Goal: Information Seeking & Learning: Learn about a topic

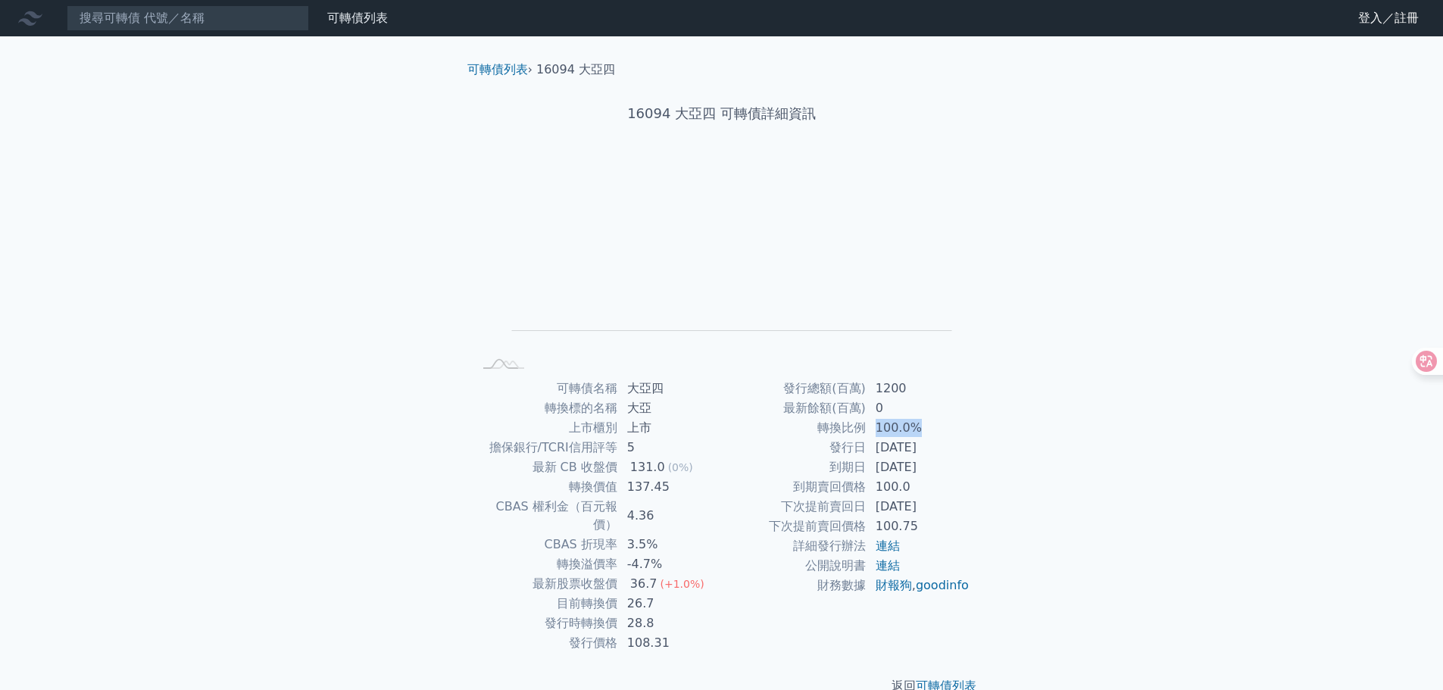
drag, startPoint x: 900, startPoint y: 433, endPoint x: 924, endPoint y: 433, distance: 24.2
click at [924, 433] on td "100.0%" at bounding box center [918, 428] width 104 height 20
click at [957, 473] on td "2026-11-22" at bounding box center [918, 467] width 104 height 20
drag, startPoint x: 854, startPoint y: 476, endPoint x: 863, endPoint y: 476, distance: 9.1
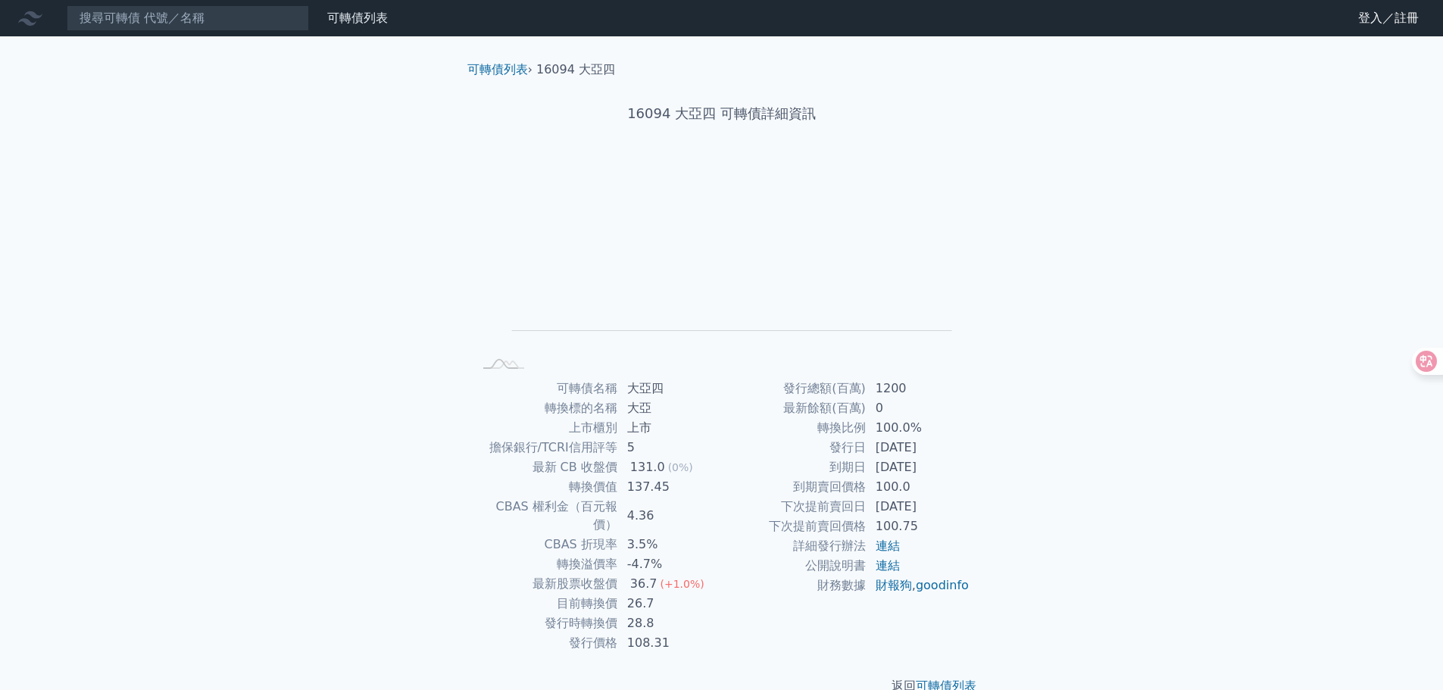
click at [863, 476] on td "到期日" at bounding box center [794, 467] width 145 height 20
drag, startPoint x: 875, startPoint y: 502, endPoint x: 919, endPoint y: 504, distance: 44.7
click at [917, 504] on td "2024-11-22" at bounding box center [918, 507] width 104 height 20
click at [933, 505] on td "2024-11-22" at bounding box center [918, 507] width 104 height 20
drag, startPoint x: 949, startPoint y: 509, endPoint x: 874, endPoint y: 509, distance: 75.0
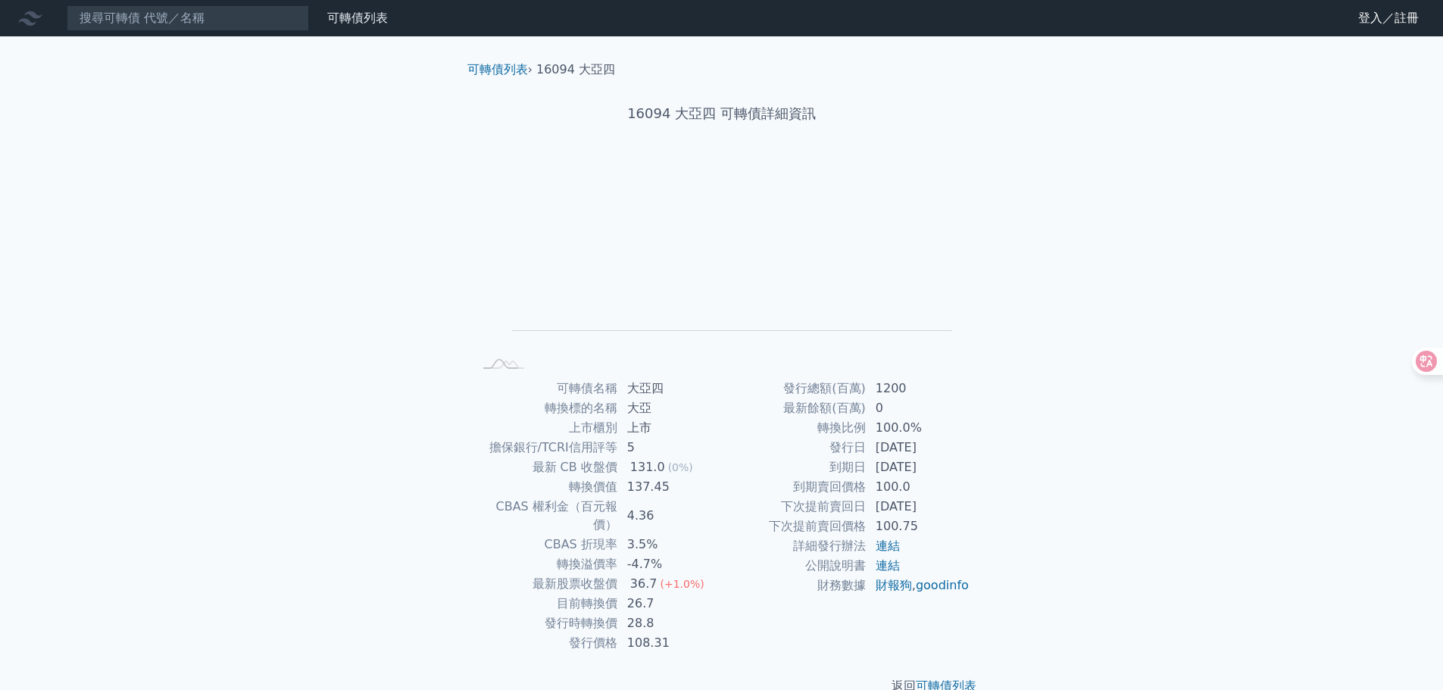
click at [874, 509] on td "2024-11-22" at bounding box center [918, 507] width 104 height 20
click at [913, 510] on td "2024-11-22" at bounding box center [918, 507] width 104 height 20
drag, startPoint x: 847, startPoint y: 499, endPoint x: 910, endPoint y: 503, distance: 63.7
click at [899, 502] on tr "下次提前賣回日 2024-11-22" at bounding box center [846, 507] width 248 height 20
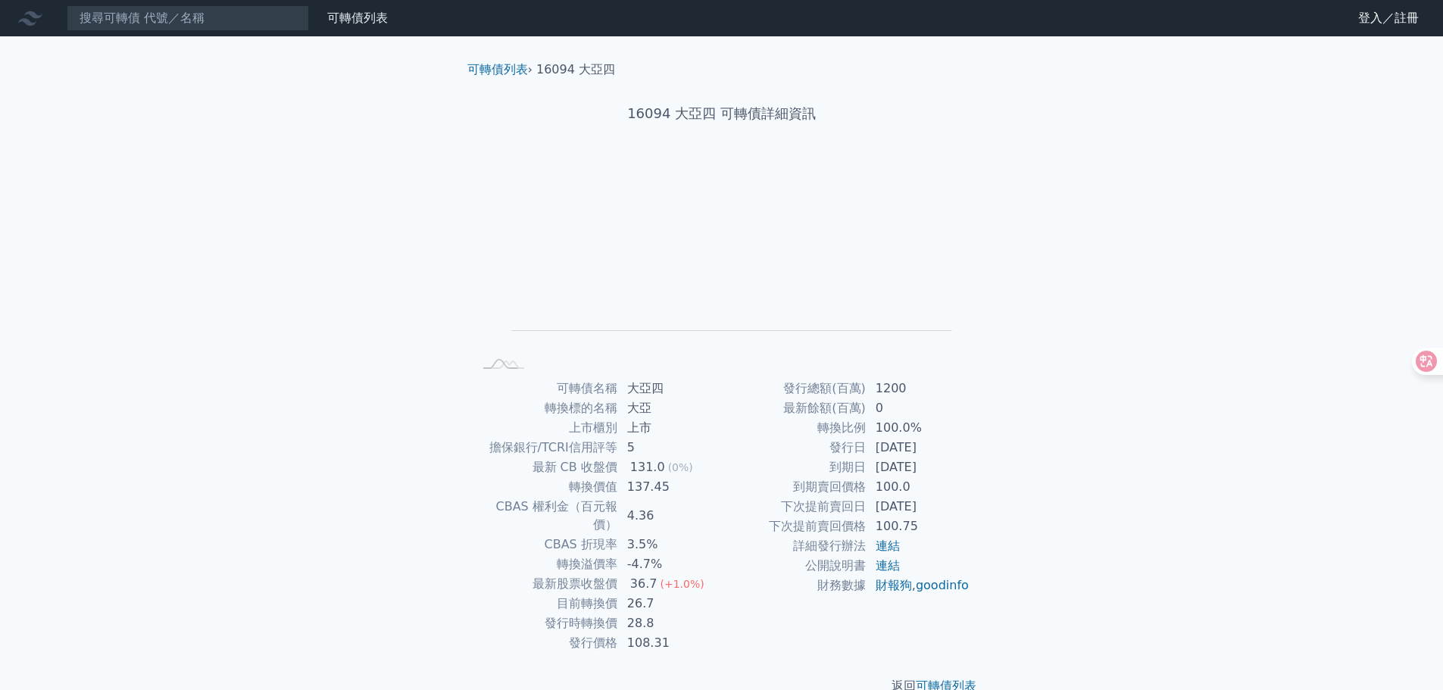
click at [794, 513] on td "下次提前賣回日" at bounding box center [794, 507] width 145 height 20
drag, startPoint x: 797, startPoint y: 510, endPoint x: 910, endPoint y: 510, distance: 112.8
click at [891, 510] on tr "下次提前賣回日 2024-11-22" at bounding box center [846, 507] width 248 height 20
click at [910, 510] on td "2024-11-22" at bounding box center [918, 507] width 104 height 20
drag, startPoint x: 847, startPoint y: 511, endPoint x: 931, endPoint y: 513, distance: 84.1
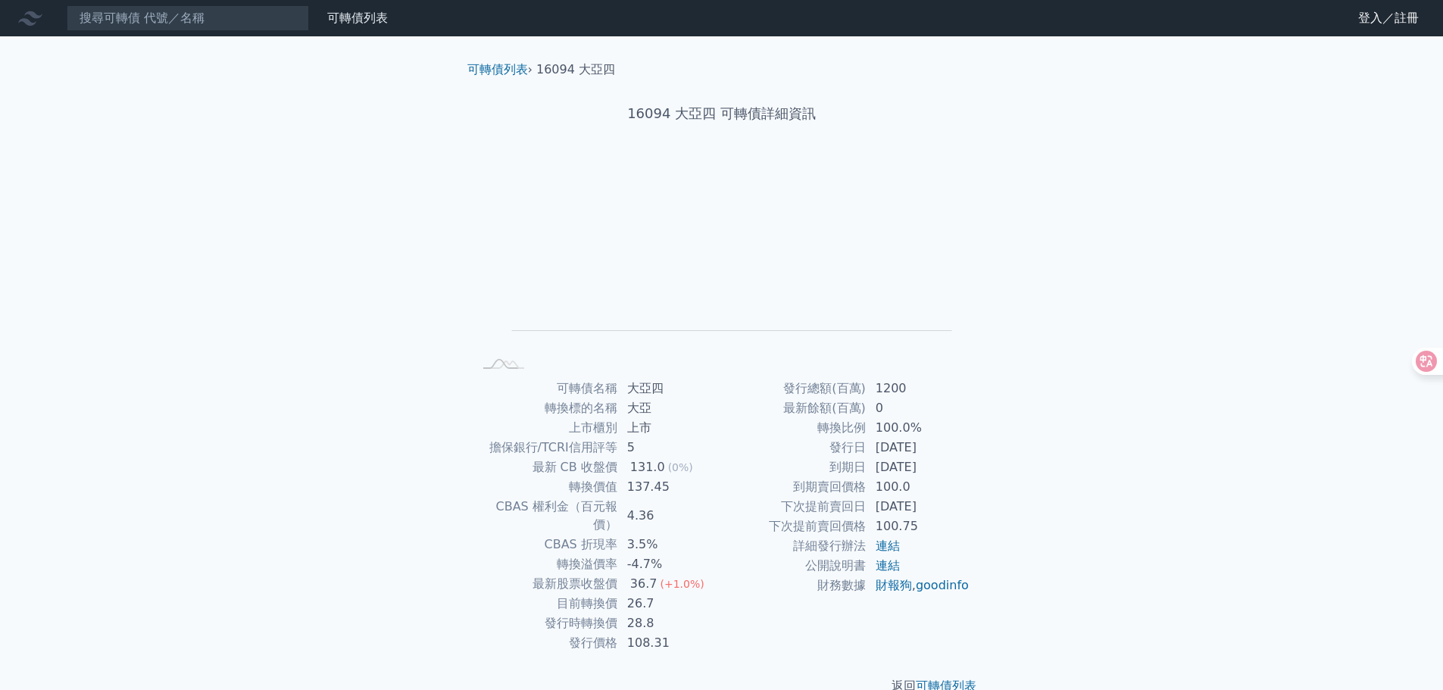
click at [931, 513] on tr "下次提前賣回日 2024-11-22" at bounding box center [846, 507] width 248 height 20
click at [931, 513] on td "2024-11-22" at bounding box center [918, 507] width 104 height 20
drag, startPoint x: 883, startPoint y: 503, endPoint x: 918, endPoint y: 506, distance: 35.0
click at [918, 506] on td "2024-11-22" at bounding box center [918, 507] width 104 height 20
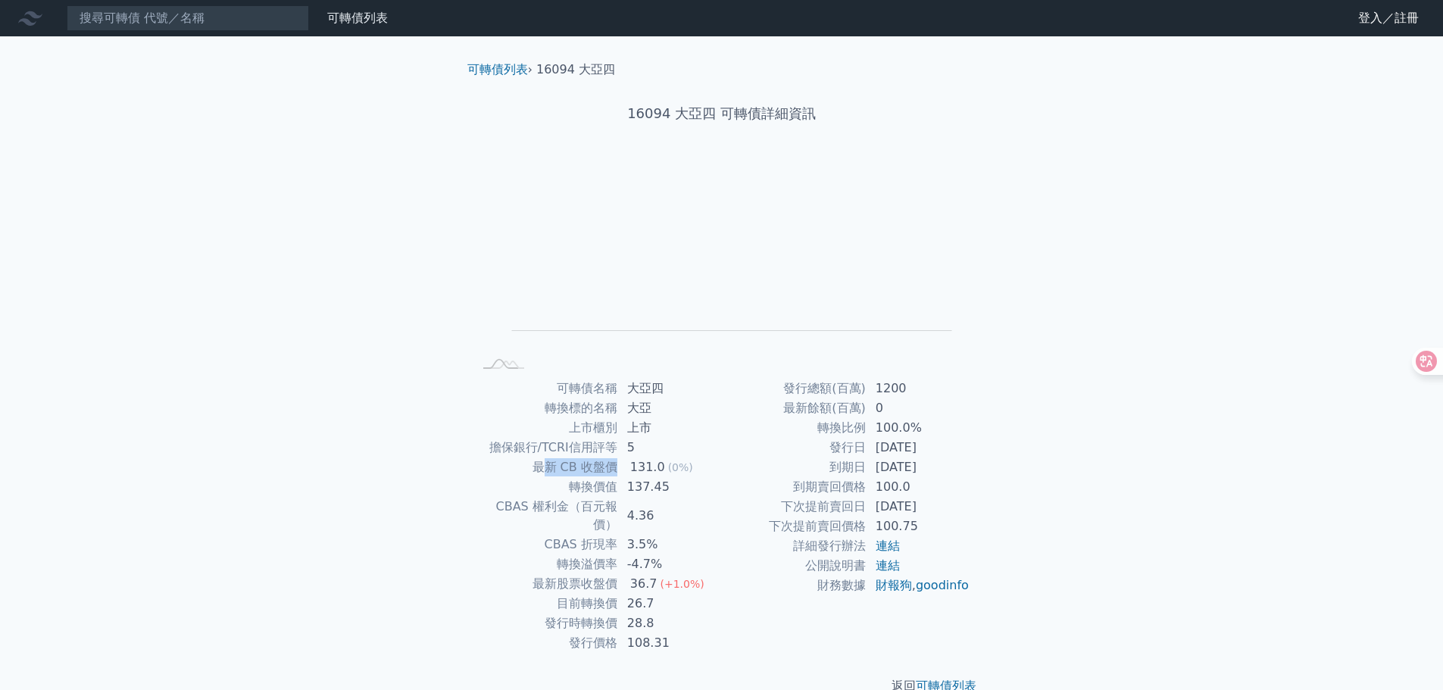
drag, startPoint x: 548, startPoint y: 467, endPoint x: 630, endPoint y: 467, distance: 81.8
click at [626, 467] on tr "最新 CB 收盤價 131.0 (0%)" at bounding box center [597, 467] width 248 height 20
click at [630, 467] on div "131.0" at bounding box center [647, 467] width 41 height 18
drag, startPoint x: 548, startPoint y: 484, endPoint x: 619, endPoint y: 484, distance: 71.2
click at [616, 484] on td "轉換價值" at bounding box center [545, 487] width 145 height 20
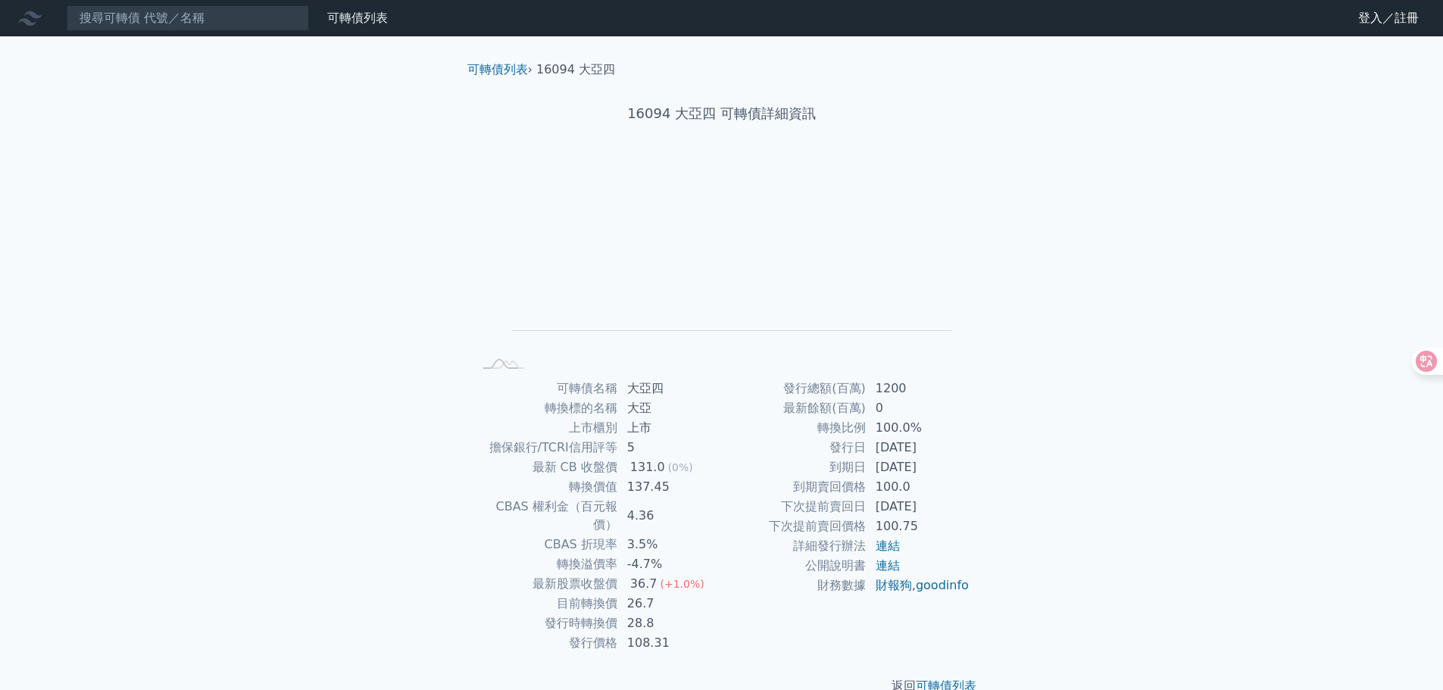
click at [619, 484] on td "137.45" at bounding box center [670, 487] width 104 height 20
drag, startPoint x: 497, startPoint y: 511, endPoint x: 609, endPoint y: 511, distance: 112.1
click at [584, 511] on td "CBAS 權利金（百元報價）" at bounding box center [545, 516] width 145 height 38
click at [613, 511] on td "CBAS 權利金（百元報價）" at bounding box center [545, 516] width 145 height 38
drag, startPoint x: 626, startPoint y: 511, endPoint x: 635, endPoint y: 510, distance: 9.1
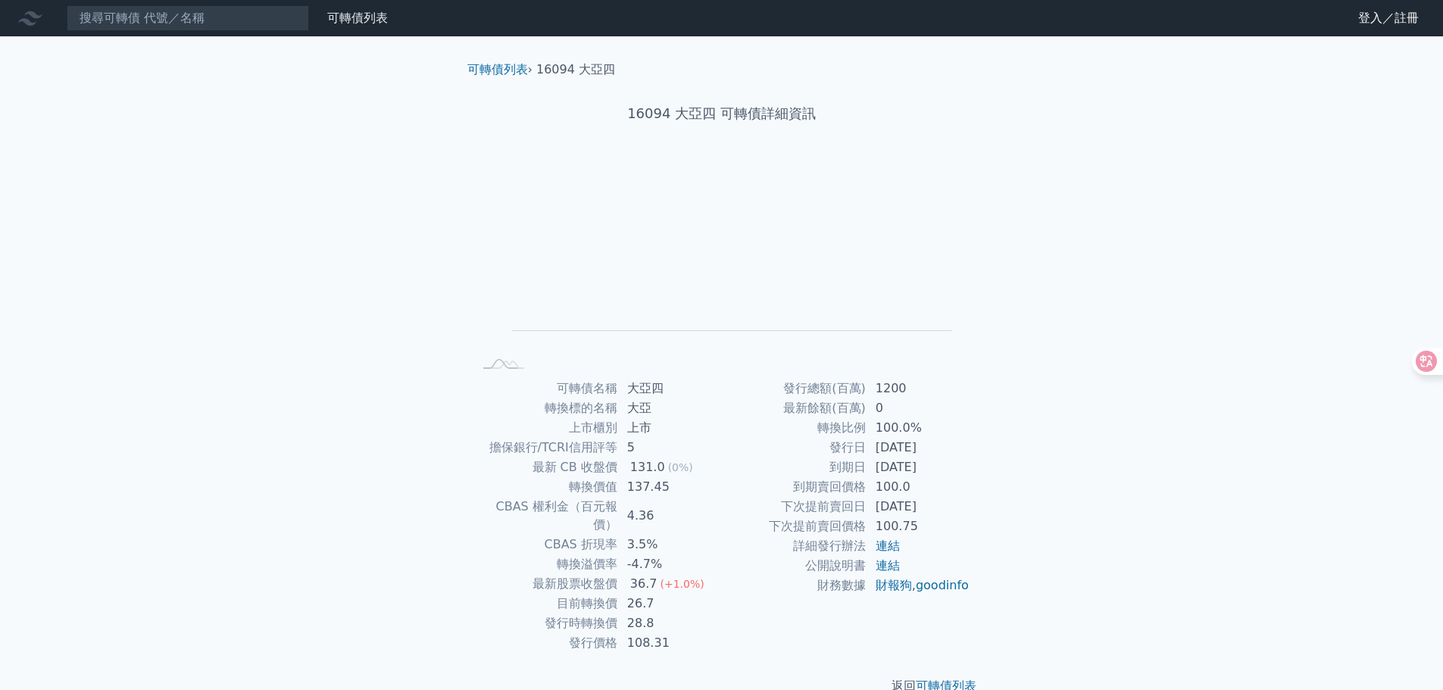
click at [635, 510] on td "4.36" at bounding box center [670, 516] width 104 height 38
drag, startPoint x: 556, startPoint y: 523, endPoint x: 616, endPoint y: 526, distance: 59.9
click at [604, 535] on td "CBAS 折現率" at bounding box center [545, 545] width 145 height 20
drag, startPoint x: 583, startPoint y: 545, endPoint x: 628, endPoint y: 548, distance: 44.8
click at [602, 554] on td "轉換溢價率" at bounding box center [545, 564] width 145 height 20
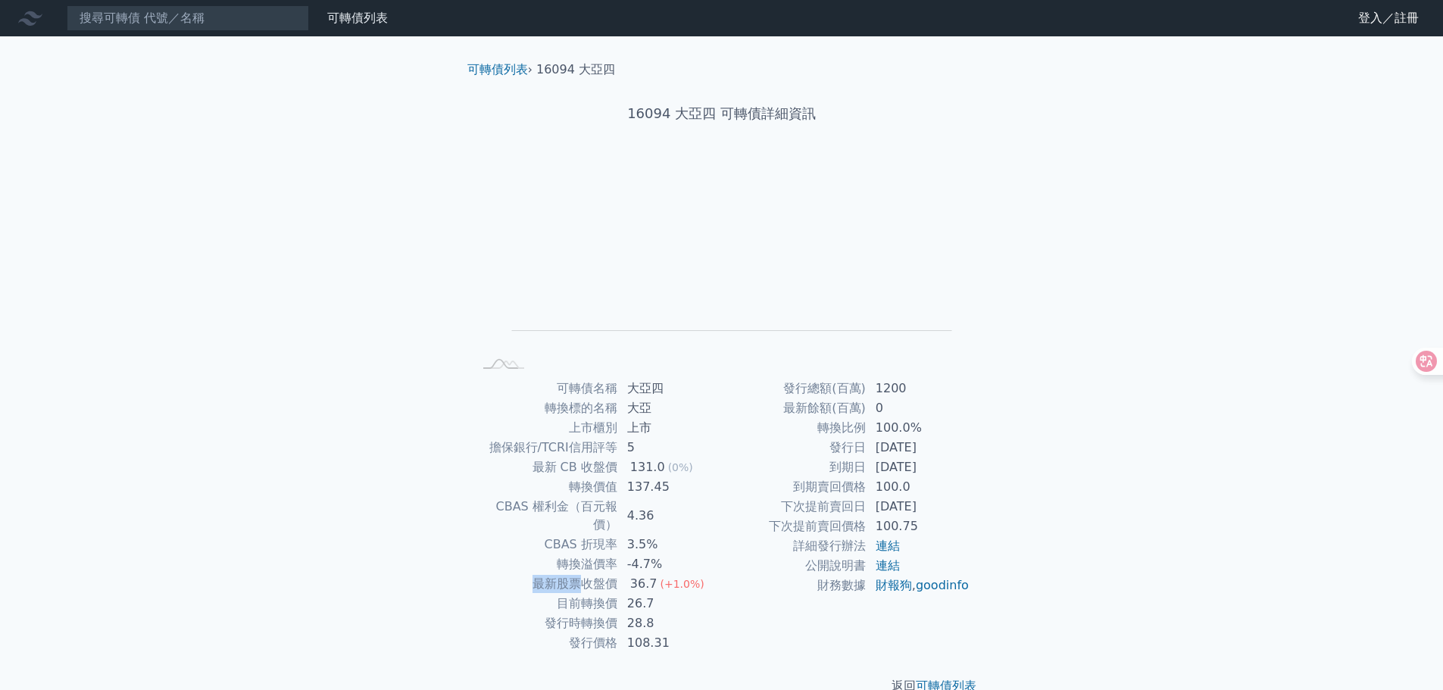
drag, startPoint x: 539, startPoint y: 568, endPoint x: 604, endPoint y: 569, distance: 64.4
click at [604, 574] on td "最新股票收盤價" at bounding box center [545, 584] width 145 height 20
drag, startPoint x: 523, startPoint y: 586, endPoint x: 608, endPoint y: 586, distance: 84.8
click at [608, 594] on td "目前轉換價" at bounding box center [545, 604] width 145 height 20
drag, startPoint x: 536, startPoint y: 605, endPoint x: 632, endPoint y: 603, distance: 96.2
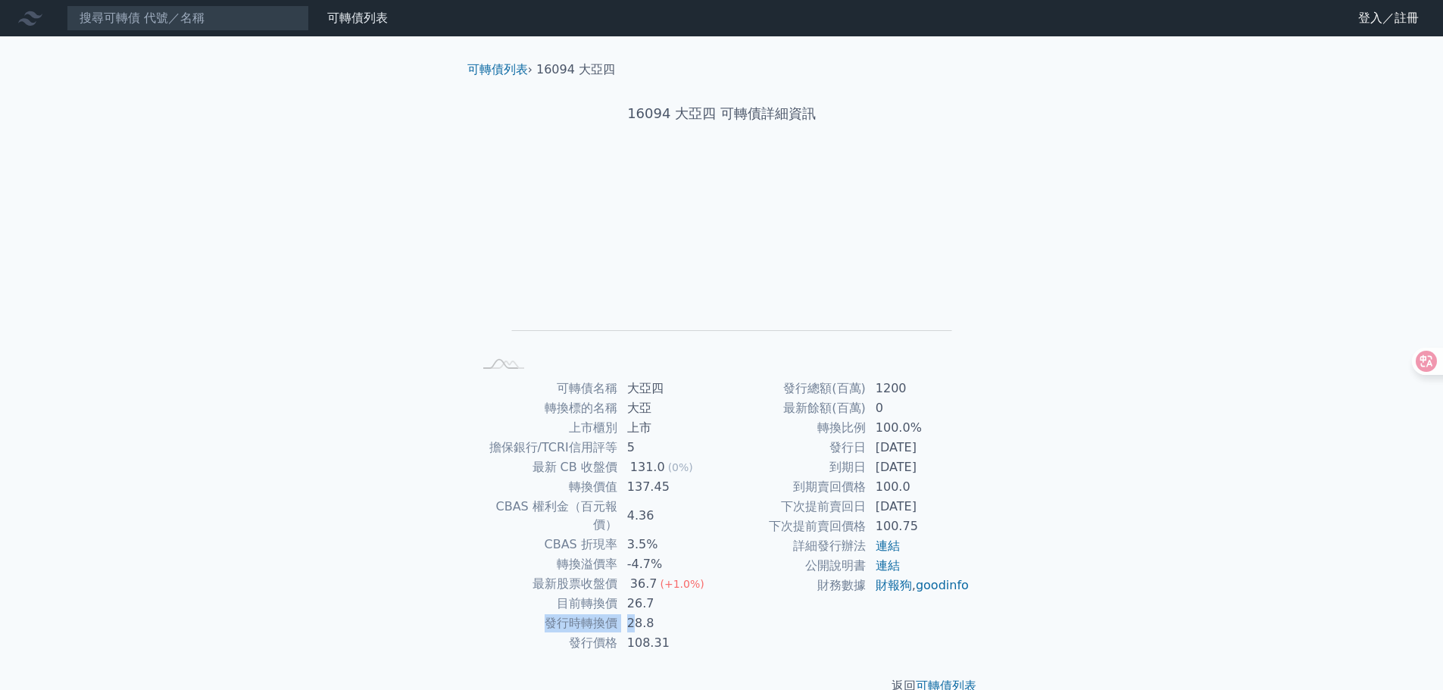
click at [632, 613] on tr "發行時轉換價 28.8" at bounding box center [597, 623] width 248 height 20
click at [651, 613] on td "28.8" at bounding box center [670, 623] width 104 height 20
drag, startPoint x: 632, startPoint y: 604, endPoint x: 621, endPoint y: 604, distance: 11.4
click at [621, 613] on td "28.8" at bounding box center [670, 623] width 104 height 20
click at [641, 494] on td "137.45" at bounding box center [670, 487] width 104 height 20
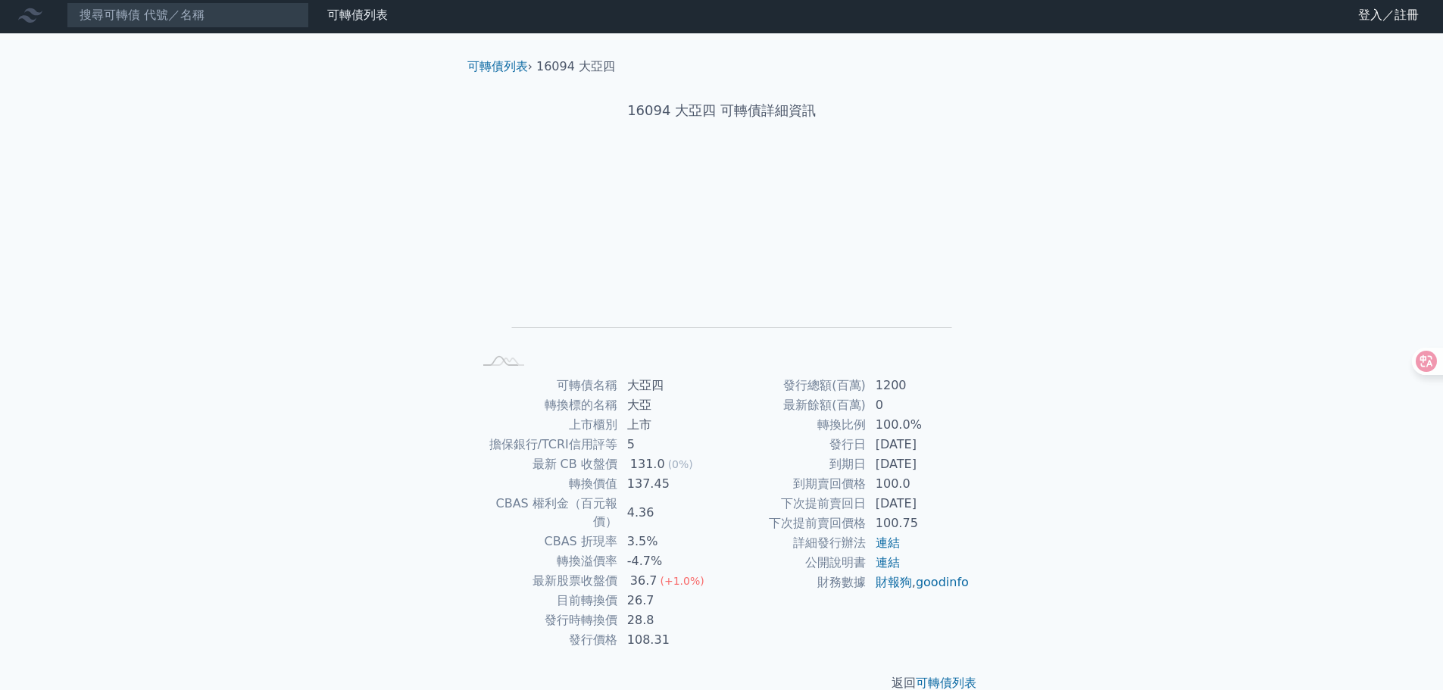
scroll to position [11, 0]
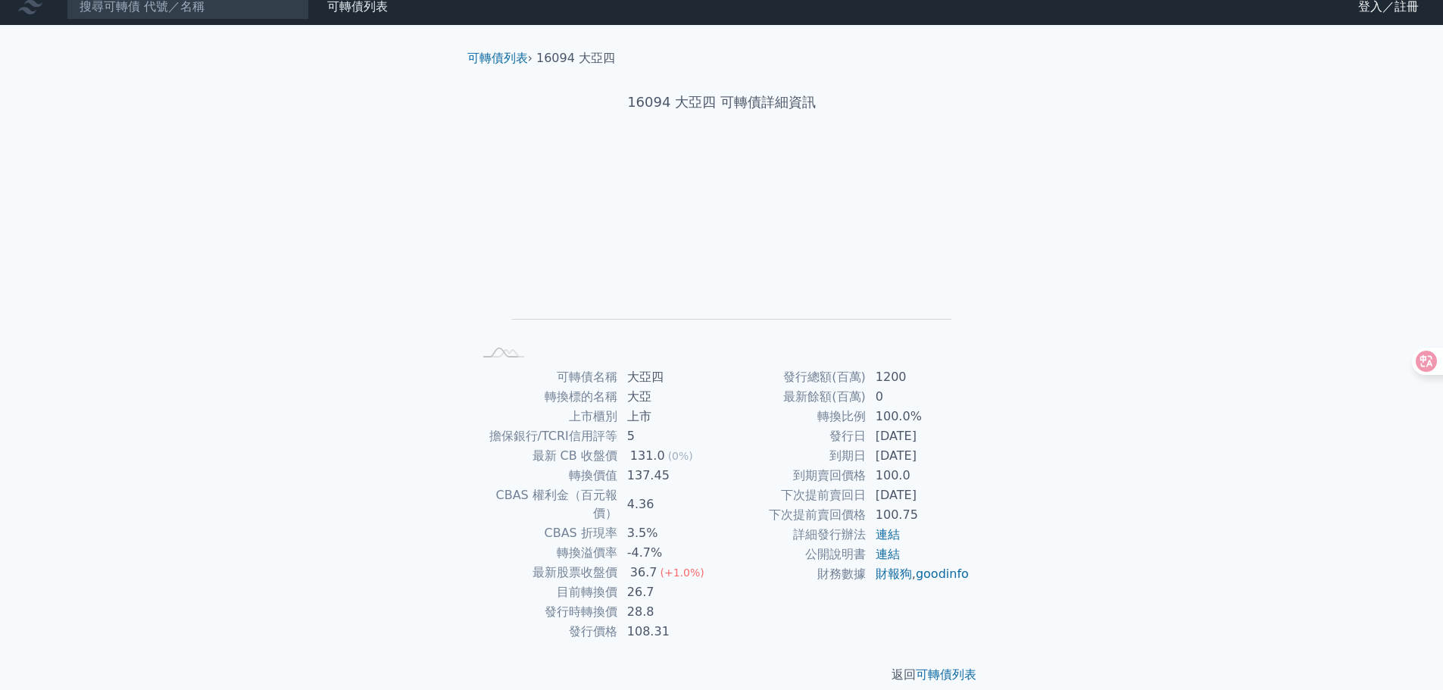
drag, startPoint x: 794, startPoint y: 513, endPoint x: 828, endPoint y: 512, distance: 33.4
click at [817, 512] on td "下次提前賣回價格" at bounding box center [794, 515] width 145 height 20
drag, startPoint x: 612, startPoint y: 573, endPoint x: 639, endPoint y: 573, distance: 27.3
click at [639, 582] on tr "目前轉換價 26.7" at bounding box center [597, 592] width 248 height 20
click at [639, 582] on td "26.7" at bounding box center [670, 592] width 104 height 20
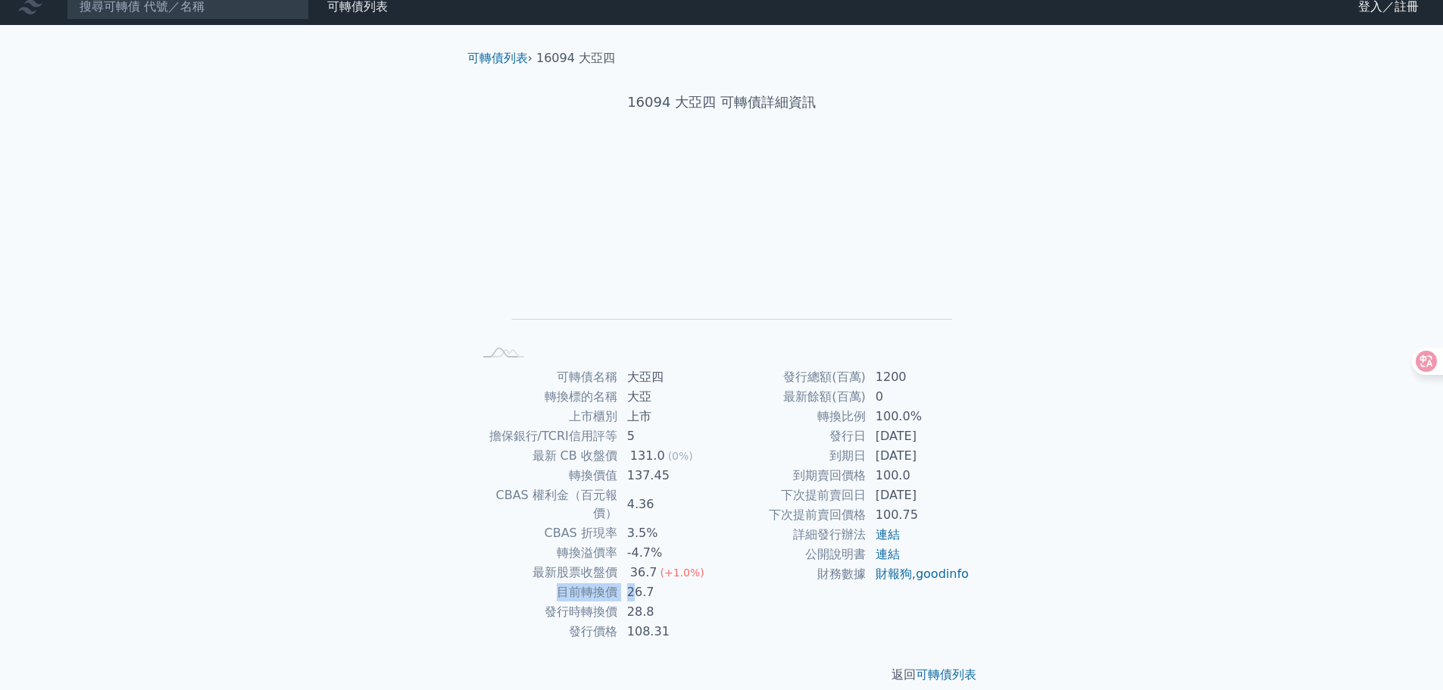
drag, startPoint x: 548, startPoint y: 575, endPoint x: 636, endPoint y: 576, distance: 88.6
click at [636, 582] on tr "目前轉換價 26.7" at bounding box center [597, 592] width 248 height 20
click at [638, 582] on td "26.7" at bounding box center [670, 592] width 104 height 20
drag, startPoint x: 657, startPoint y: 576, endPoint x: 551, endPoint y: 576, distance: 106.8
click at [551, 582] on tr "目前轉換價 26.7" at bounding box center [597, 592] width 248 height 20
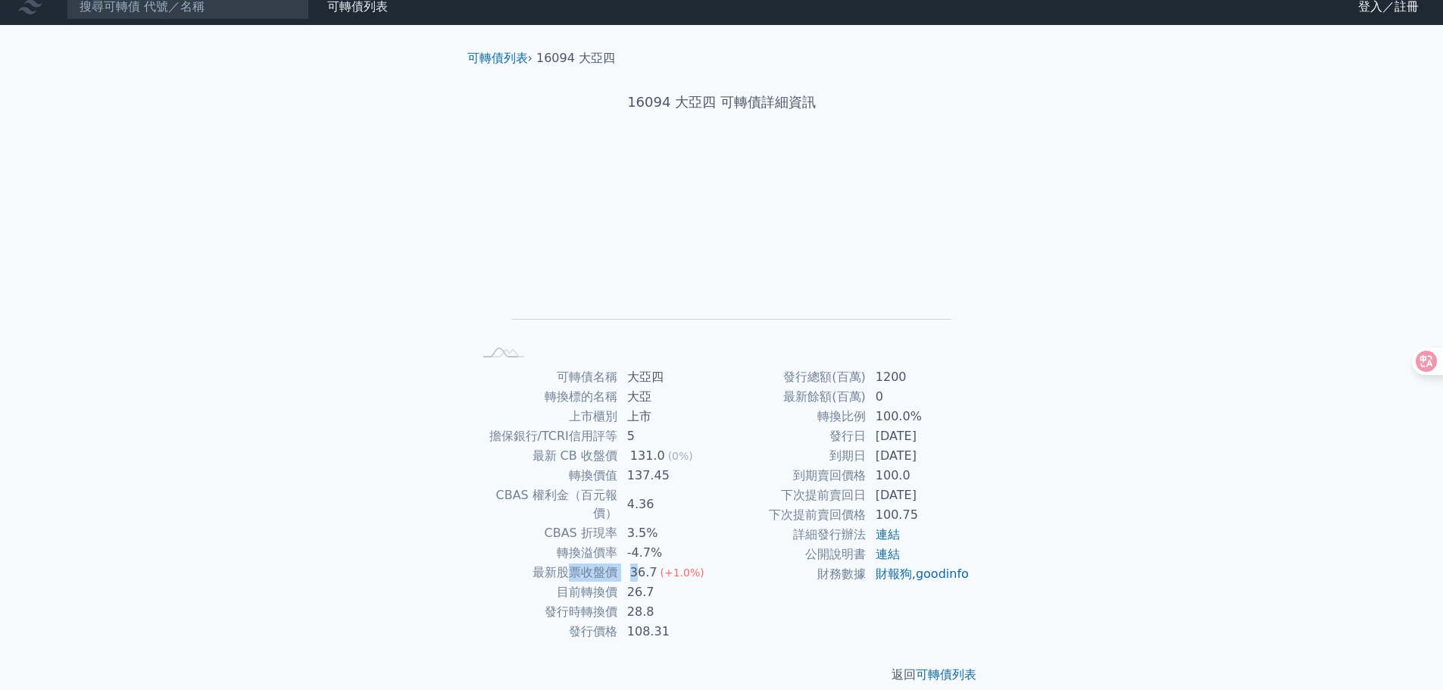
drag, startPoint x: 573, startPoint y: 557, endPoint x: 637, endPoint y: 557, distance: 64.4
click at [637, 563] on tr "最新股票收盤價 36.7 (+1.0%)" at bounding box center [597, 573] width 248 height 20
click at [638, 563] on div "36.7" at bounding box center [643, 572] width 33 height 18
drag, startPoint x: 624, startPoint y: 586, endPoint x: 638, endPoint y: 588, distance: 14.6
click at [638, 602] on td "28.8" at bounding box center [670, 612] width 104 height 20
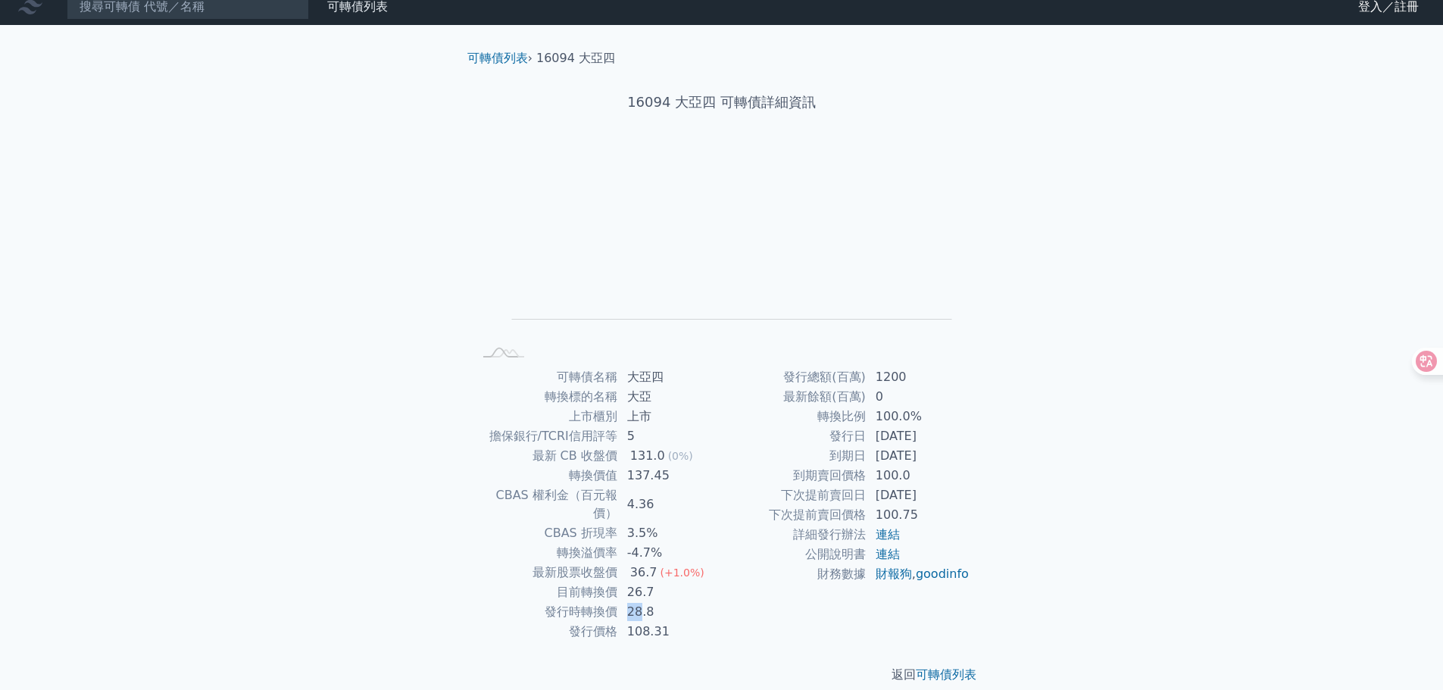
click at [638, 602] on td "28.8" at bounding box center [670, 612] width 104 height 20
drag, startPoint x: 585, startPoint y: 588, endPoint x: 602, endPoint y: 588, distance: 16.7
click at [602, 602] on td "發行時轉換價" at bounding box center [545, 612] width 145 height 20
drag, startPoint x: 618, startPoint y: 588, endPoint x: 642, endPoint y: 588, distance: 24.2
click at [642, 602] on tr "發行時轉換價 28.8" at bounding box center [597, 612] width 248 height 20
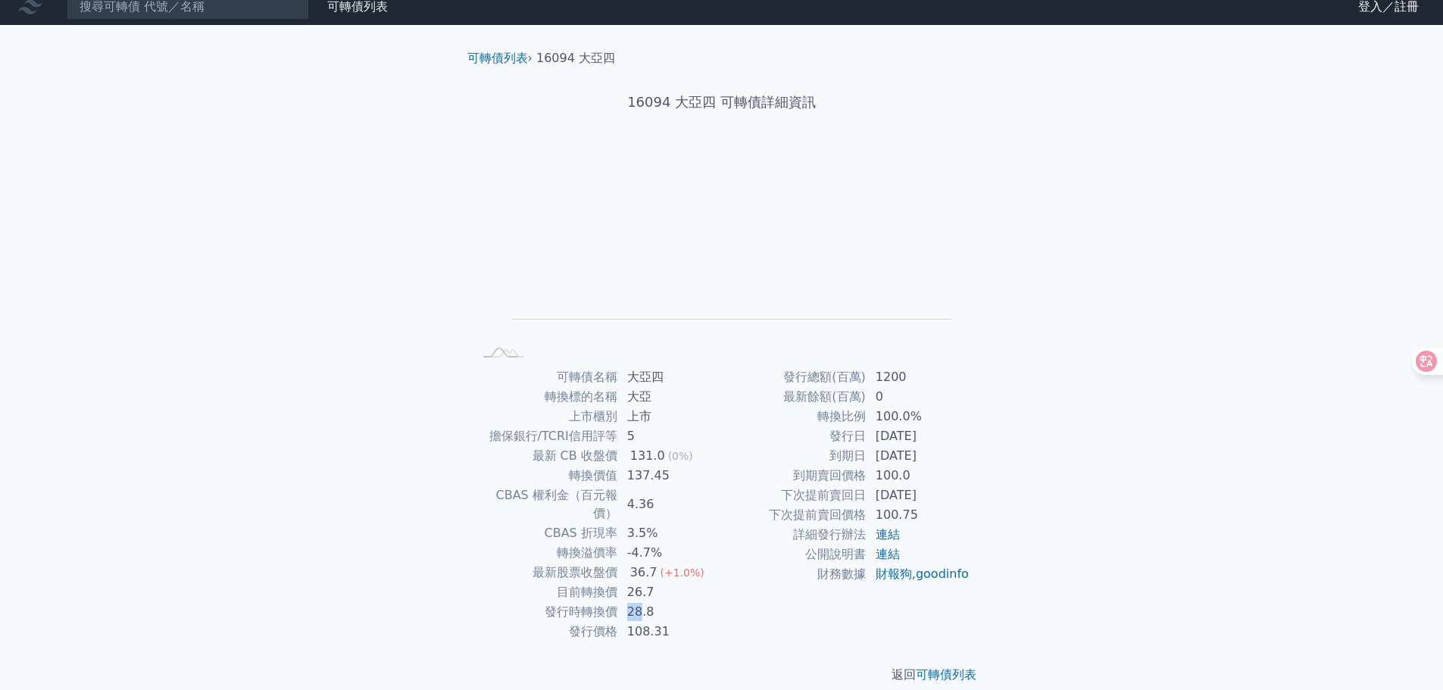
click at [642, 602] on td "28.8" at bounding box center [670, 612] width 104 height 20
click at [638, 605] on tbody "可轉債名稱 大亞四 轉換標的名稱 大亞 上市櫃別 上市 擔保銀行/TCRI信用評等 5 最新 CB 收盤價 131.0 (0%) 轉換價值 137.45 CB…" at bounding box center [597, 504] width 248 height 274
click at [636, 622] on td "108.31" at bounding box center [670, 632] width 104 height 20
click at [641, 622] on td "108.31" at bounding box center [670, 632] width 104 height 20
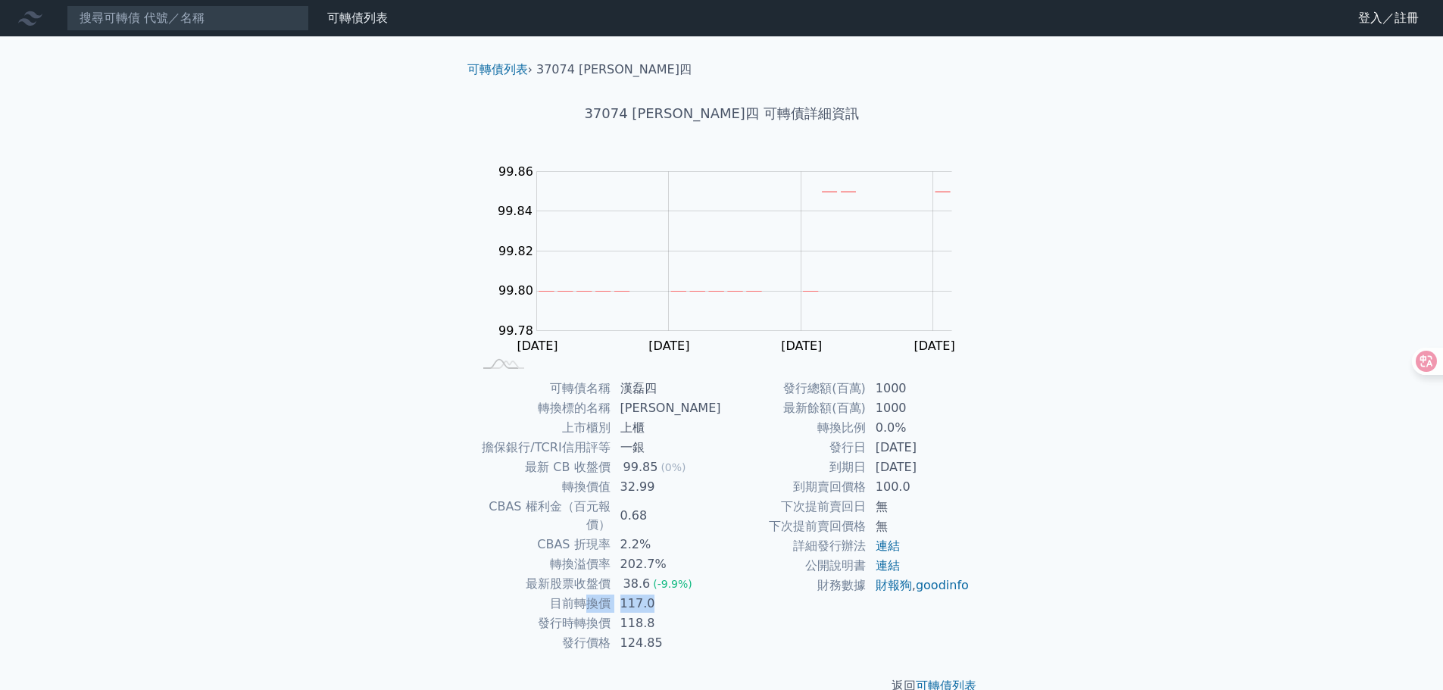
drag, startPoint x: 605, startPoint y: 582, endPoint x: 657, endPoint y: 583, distance: 52.3
click at [657, 594] on tr "目前轉換價 117.0" at bounding box center [597, 604] width 248 height 20
click at [658, 594] on td "117.0" at bounding box center [666, 604] width 111 height 20
click at [665, 594] on td "117.0" at bounding box center [666, 604] width 111 height 20
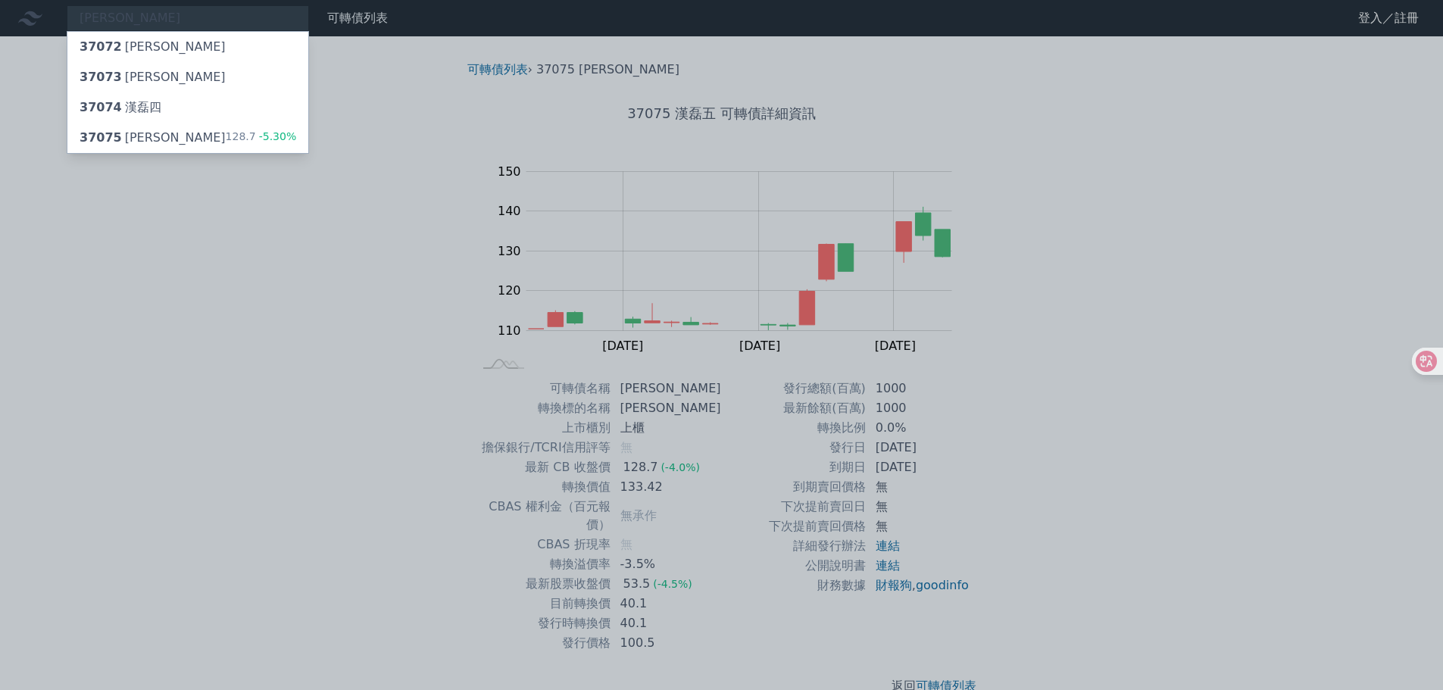
click at [703, 584] on div at bounding box center [721, 345] width 1443 height 690
